Goal: Task Accomplishment & Management: Complete application form

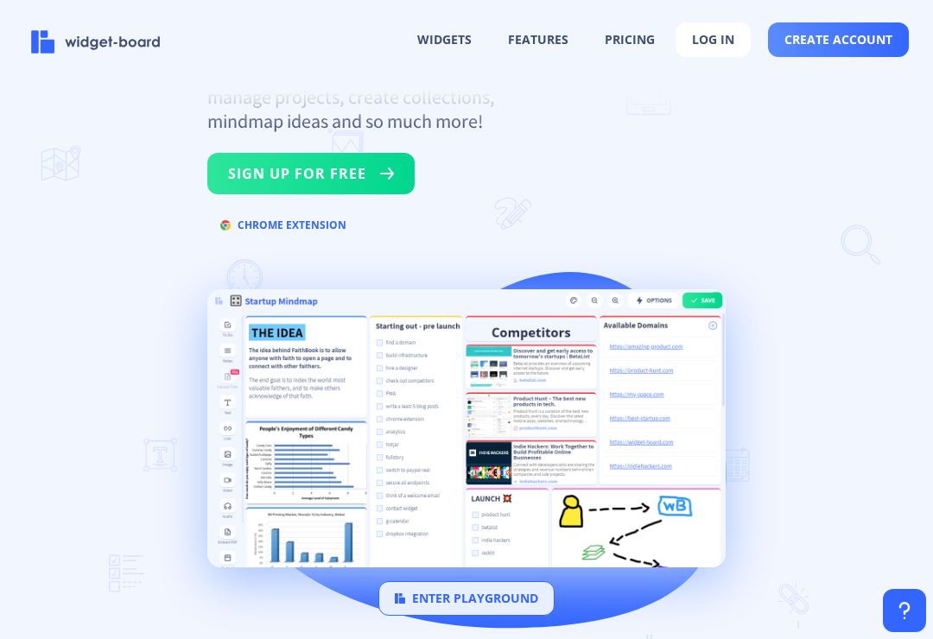
scroll to position [221, 0]
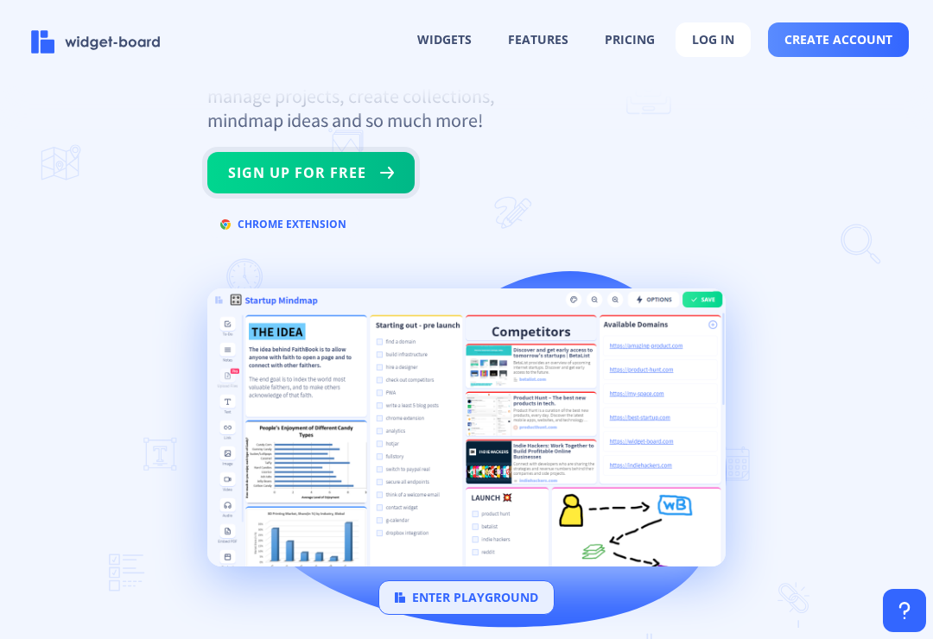
click at [344, 180] on button "sign up for free" at bounding box center [310, 172] width 207 height 41
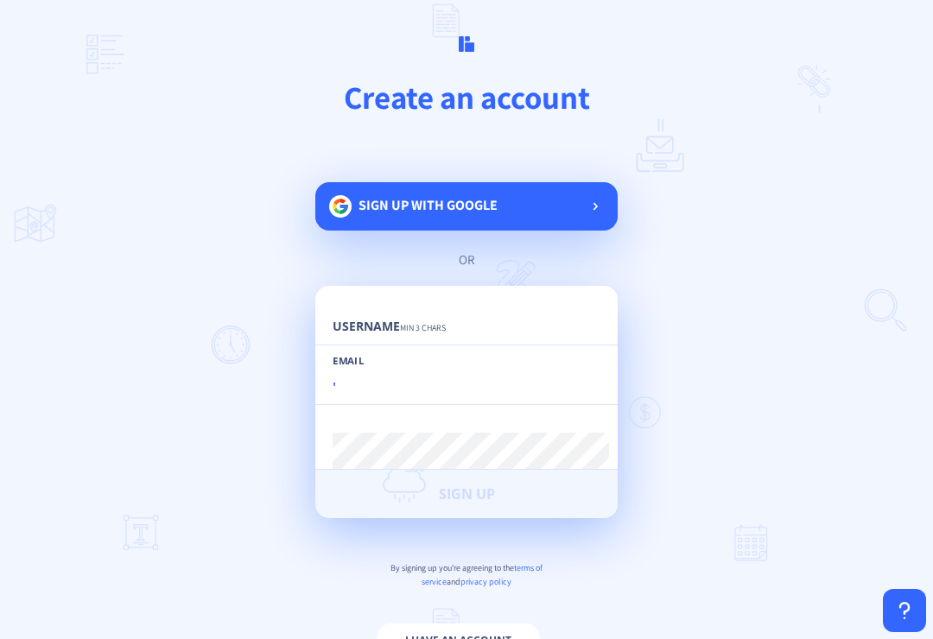
type input "'&"
type input "[EMAIL_ADDRESS][DOMAIN_NAME]"
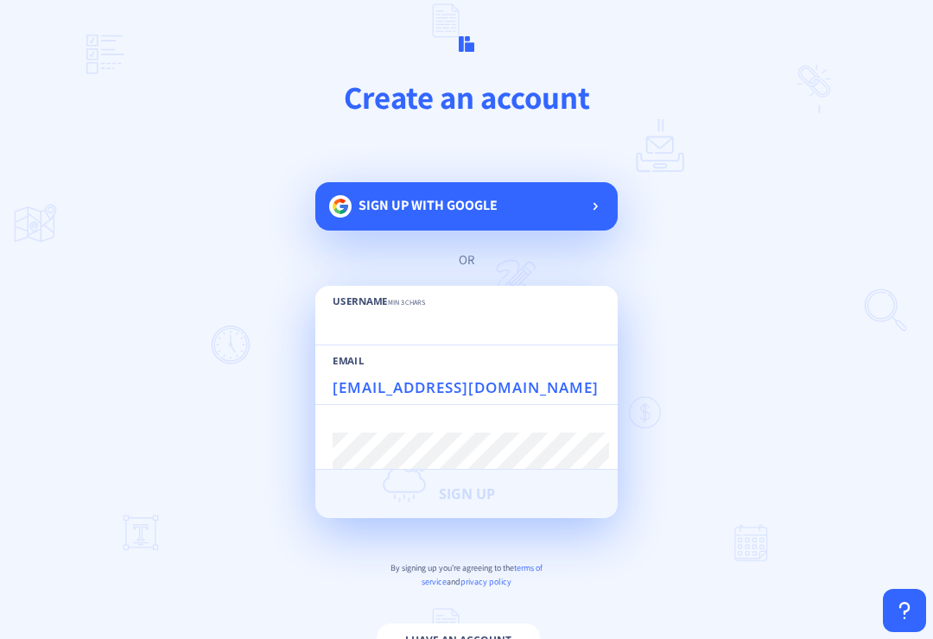
scroll to position [58, 0]
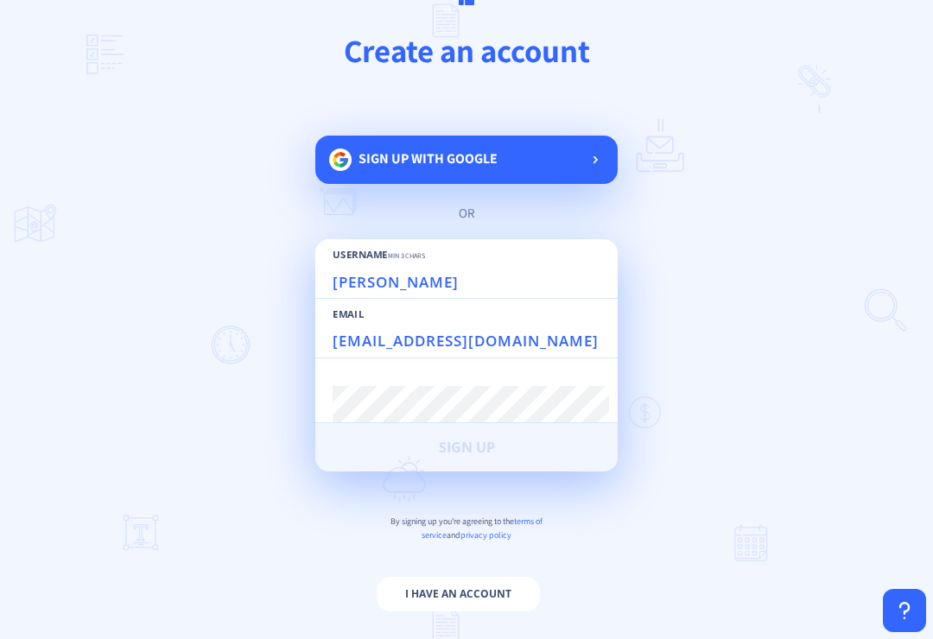
type input "[PERSON_NAME]"
click at [826, 219] on main "Create an account Sign up with google or Username min 3 chars [PERSON_NAME] [PE…" at bounding box center [466, 319] width 933 height 639
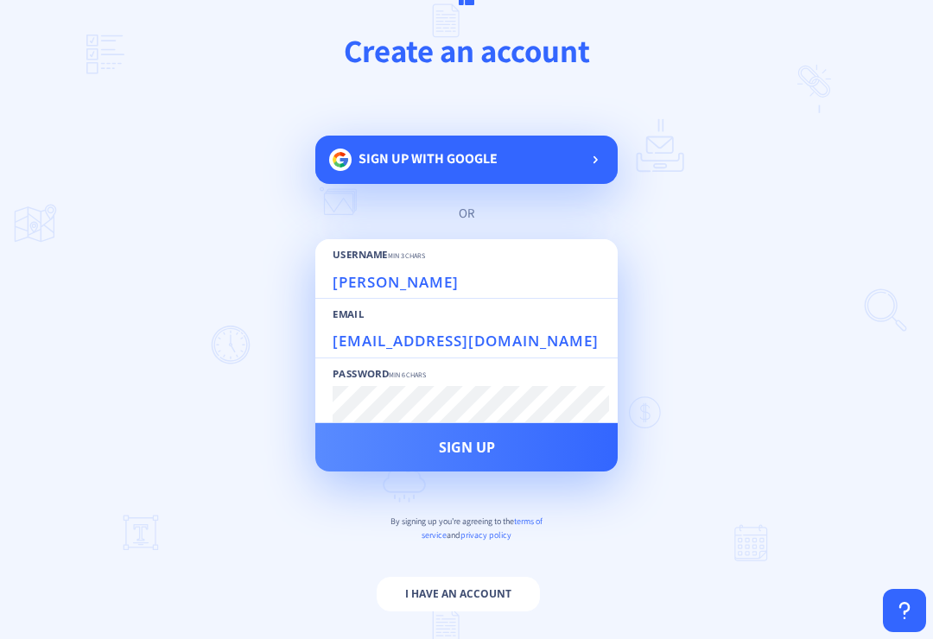
click at [732, 208] on main "Create an account Sign up with google or Username min 3 chars [PERSON_NAME] [PE…" at bounding box center [466, 319] width 933 height 639
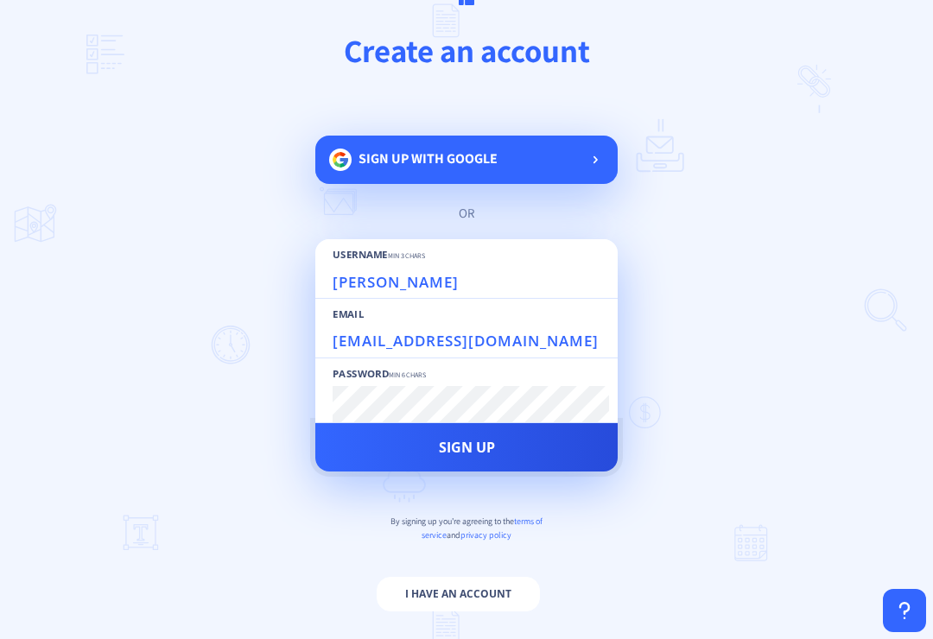
click at [529, 437] on button "Sign Up" at bounding box center [466, 447] width 302 height 48
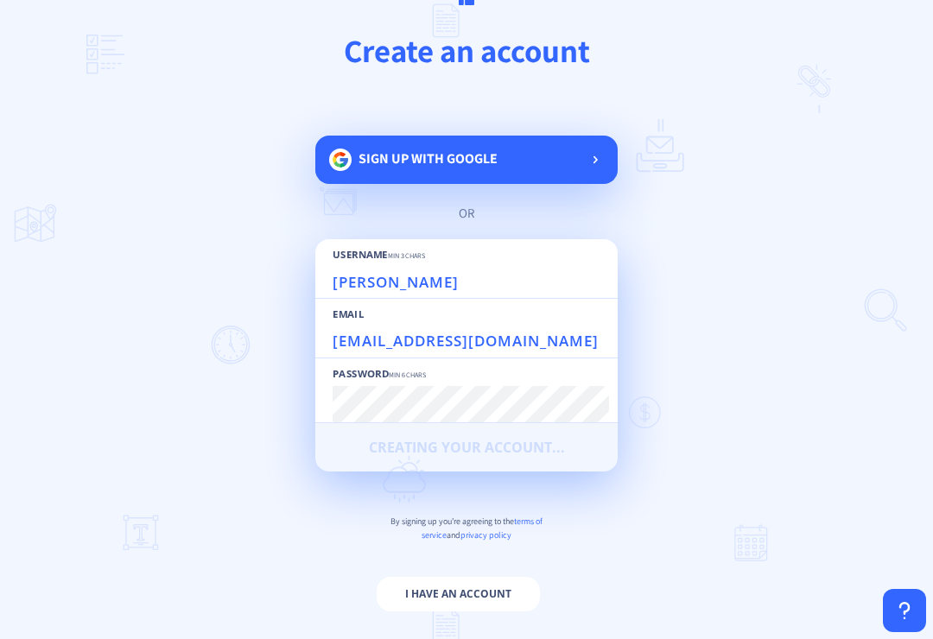
click at [559, 114] on main "Create an account Sign up with google or Username min 3 chars [PERSON_NAME] [PE…" at bounding box center [466, 319] width 933 height 639
click at [535, 162] on div "Sign up with google" at bounding box center [466, 160] width 302 height 48
